Goal: Task Accomplishment & Management: Complete application form

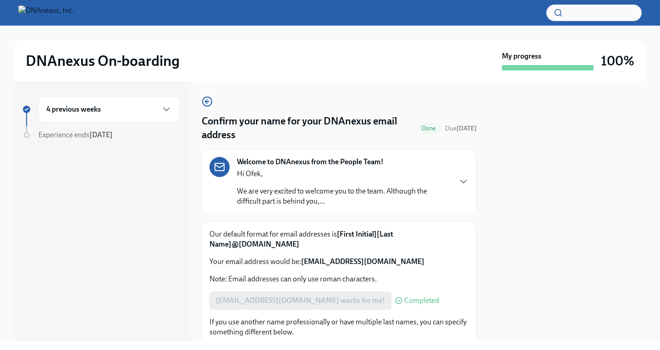
click at [172, 108] on div "4 previous weeks" at bounding box center [108, 109] width 141 height 27
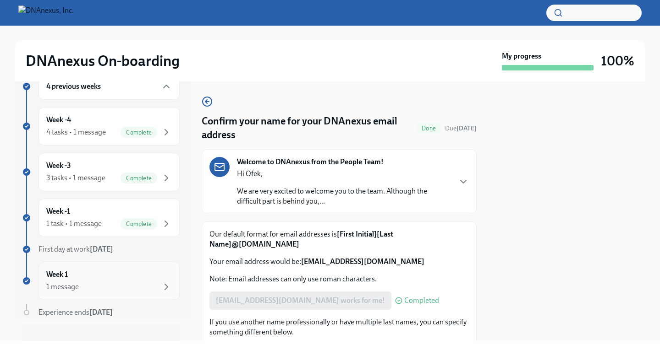
scroll to position [36, 0]
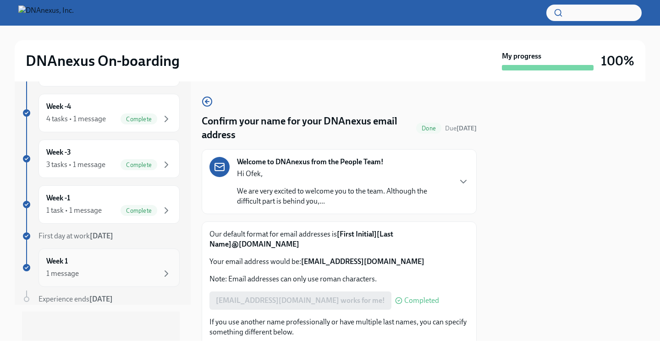
click at [120, 263] on div "Week 1 1 message" at bounding box center [109, 268] width 126 height 23
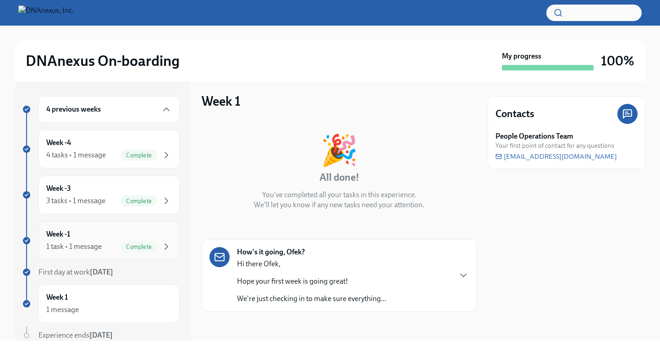
click at [87, 242] on div "1 task • 1 message" at bounding box center [73, 247] width 55 height 10
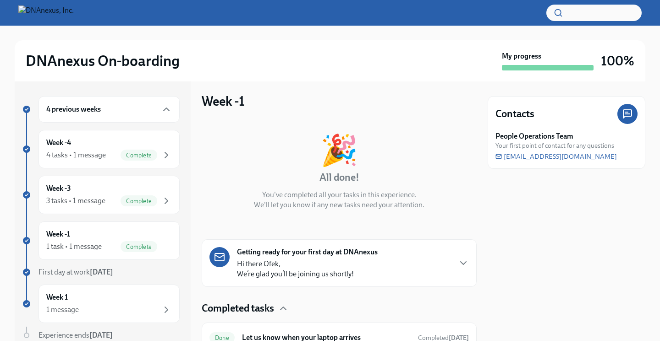
scroll to position [44, 0]
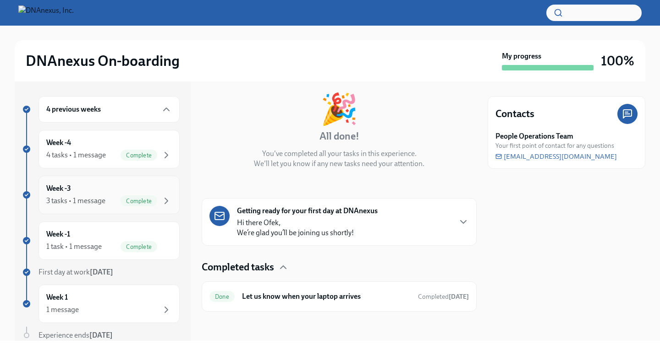
click at [91, 202] on div "3 tasks • 1 message" at bounding box center [75, 201] width 59 height 10
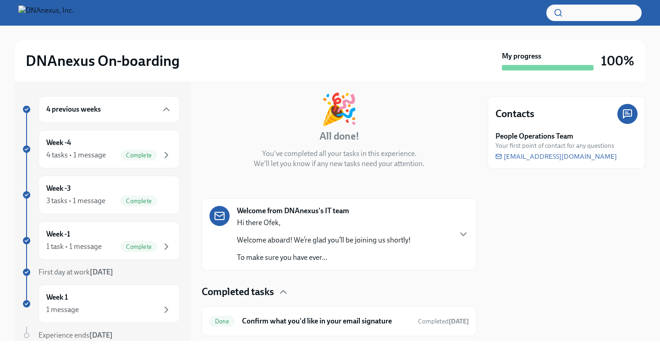
scroll to position [144, 0]
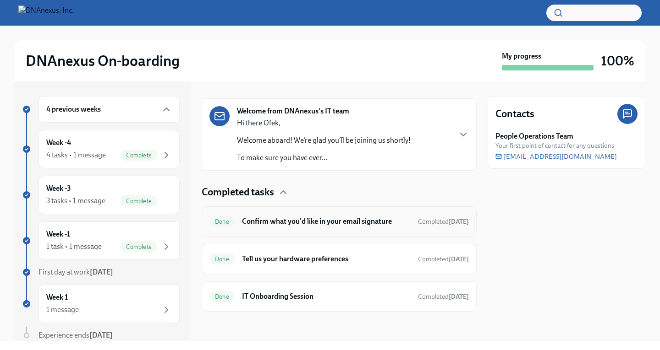
click at [319, 223] on h6 "Confirm what you'd like in your email signature" at bounding box center [326, 222] width 169 height 10
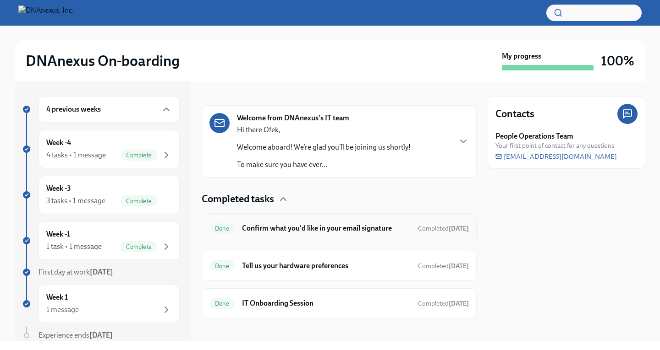
scroll to position [144, 0]
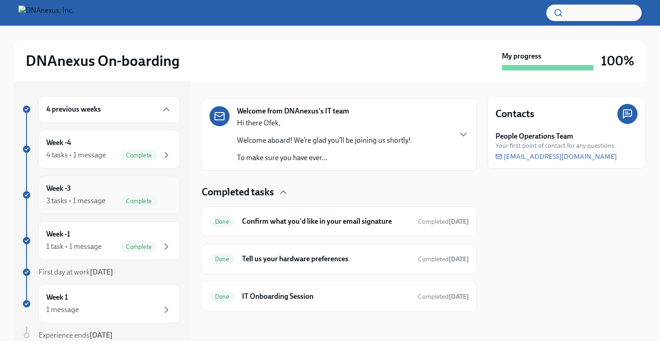
click at [111, 200] on div "3 tasks • 1 message Complete" at bounding box center [109, 201] width 126 height 11
click at [120, 151] on div "Complete" at bounding box center [138, 155] width 37 height 11
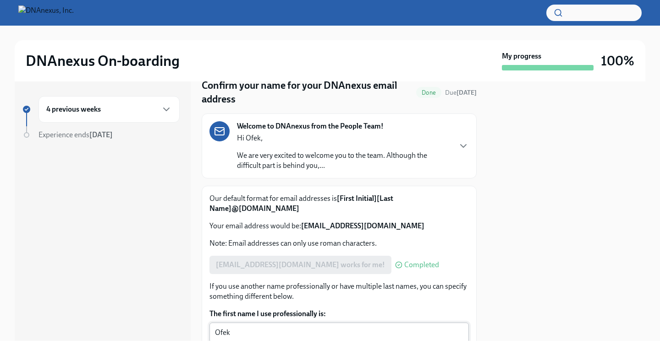
scroll to position [4, 0]
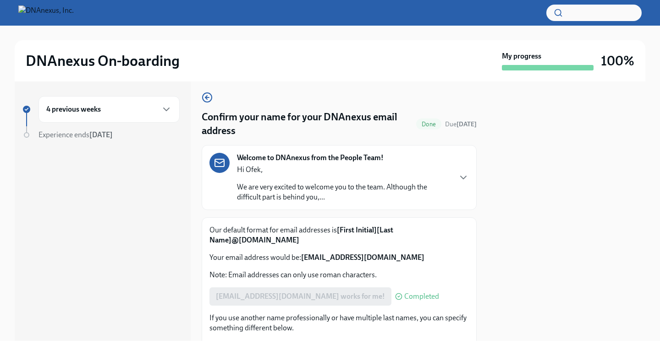
click at [459, 187] on div "Welcome to DNAnexus from the People Team! Hi Ofek, We are very excited to welco…" at bounding box center [338, 177] width 259 height 49
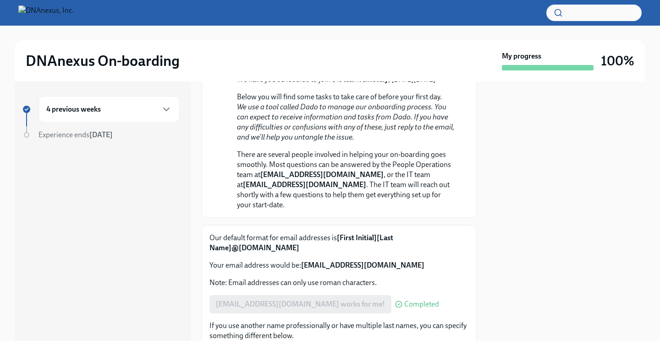
scroll to position [343, 0]
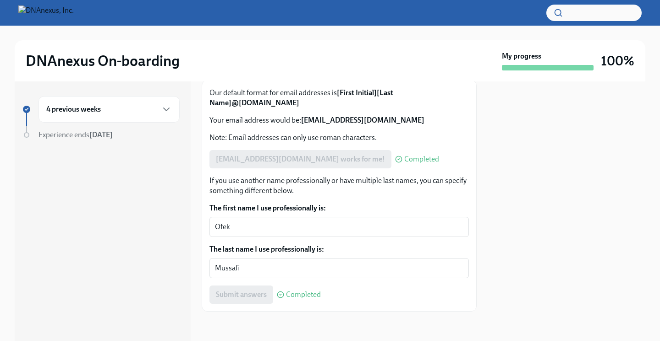
click at [81, 116] on div "4 previous weeks" at bounding box center [108, 109] width 141 height 27
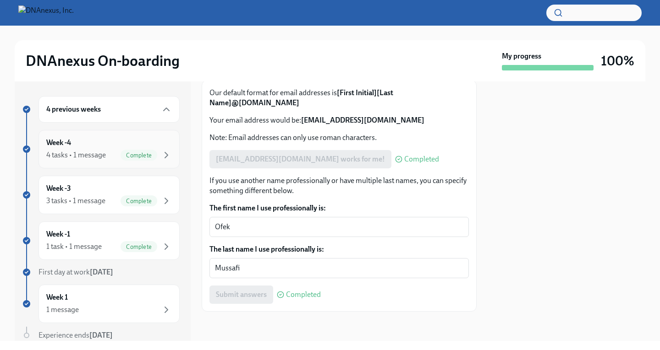
click at [112, 140] on div "Week -4 4 tasks • 1 message Complete" at bounding box center [109, 149] width 126 height 23
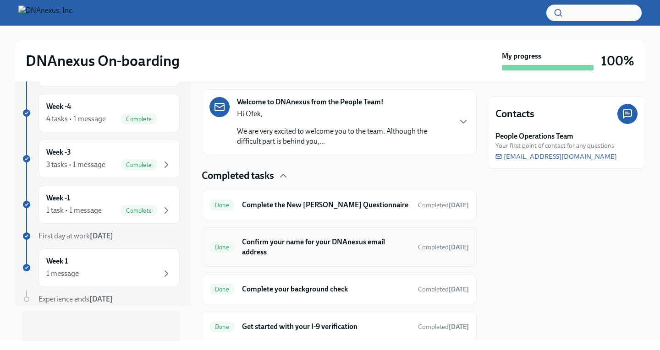
scroll to position [183, 0]
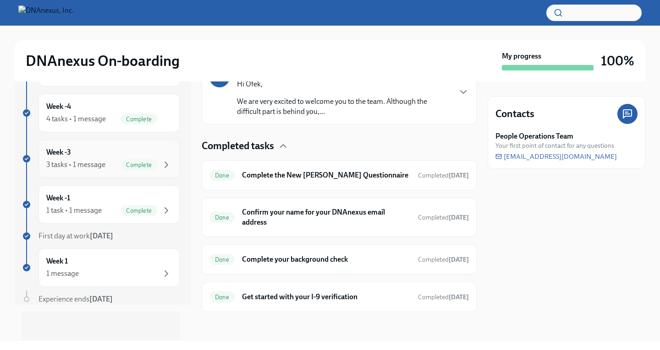
click at [98, 166] on div "3 tasks • 1 message" at bounding box center [75, 165] width 59 height 10
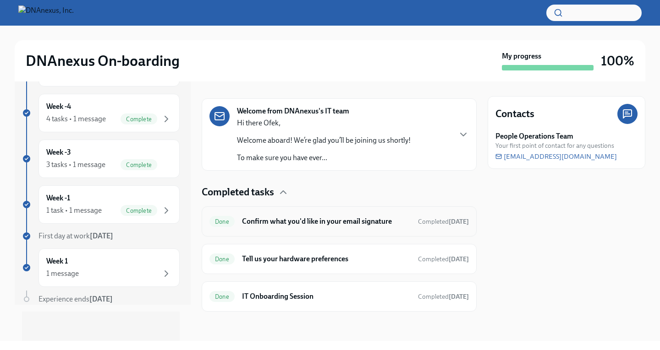
click at [299, 232] on div "Done Confirm what you'd like in your email signature Completed [DATE]" at bounding box center [339, 222] width 275 height 30
click at [300, 228] on div "Done Confirm what you'd like in your email signature Completed [DATE]" at bounding box center [338, 221] width 259 height 15
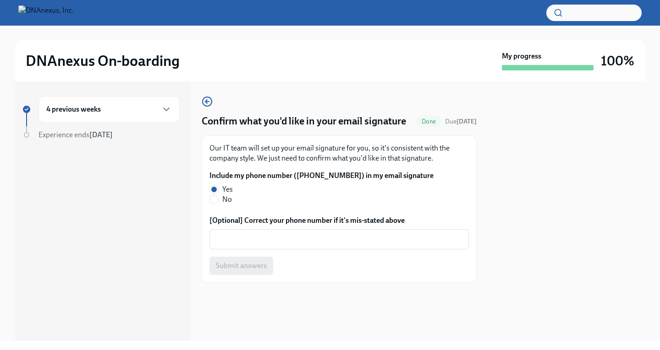
click at [149, 113] on div "4 previous weeks" at bounding box center [109, 109] width 126 height 11
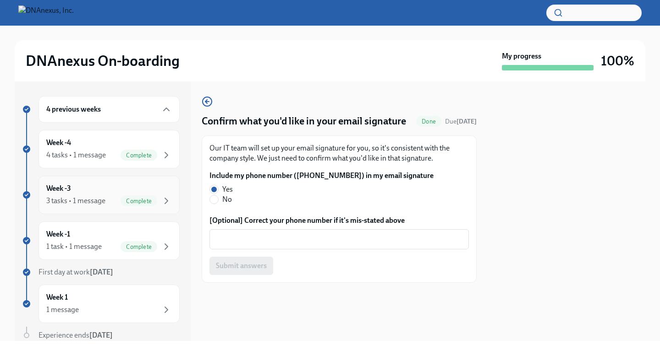
click at [120, 200] on span "Complete" at bounding box center [138, 201] width 37 height 7
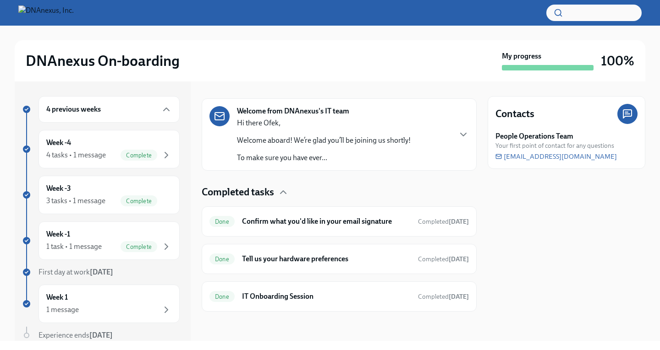
scroll to position [36, 0]
